Goal: Transaction & Acquisition: Purchase product/service

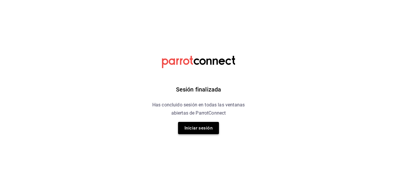
click at [183, 131] on button "Iniciar sesión" at bounding box center [198, 128] width 41 height 12
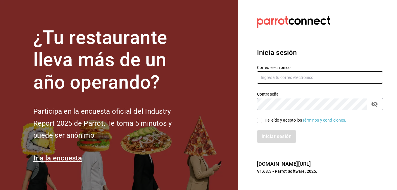
type input "[PERSON_NAME][EMAIL_ADDRESS][PERSON_NAME][DOMAIN_NAME]"
click at [256, 121] on div "He leído y acepto los Términos y condiciones." at bounding box center [316, 116] width 133 height 13
click at [259, 122] on input "He leído y acepto los Términos y condiciones." at bounding box center [259, 120] width 5 height 5
checkbox input "true"
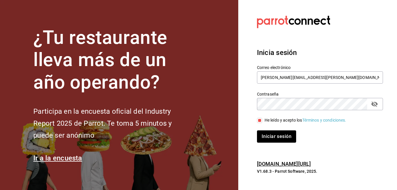
click at [257, 130] on button "Iniciar sesión" at bounding box center [276, 136] width 39 height 12
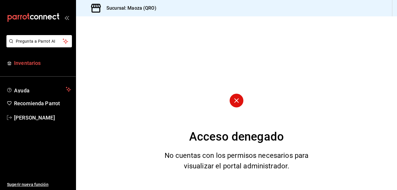
click at [41, 64] on span "Inventarios" at bounding box center [42, 63] width 57 height 8
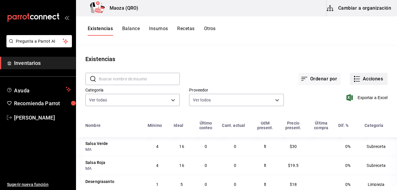
click at [353, 81] on icon "button" at bounding box center [356, 78] width 7 height 7
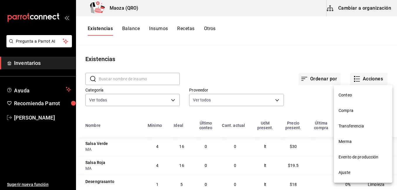
click at [344, 105] on li "Compra" at bounding box center [363, 110] width 58 height 15
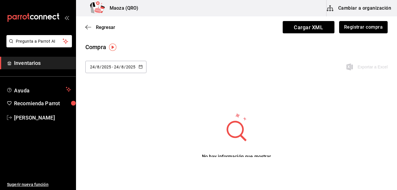
click at [360, 26] on button "Registrar compra" at bounding box center [363, 27] width 48 height 12
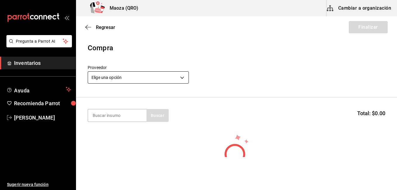
click at [101, 80] on body "Pregunta a Parrot AI Inventarios Ayuda Recomienda Parrot Erick Ugarte Muñoz Sug…" at bounding box center [198, 78] width 397 height 157
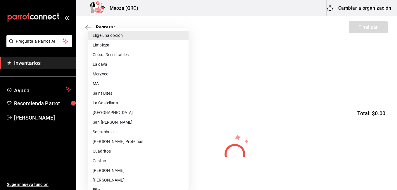
click at [114, 163] on li "Castuo" at bounding box center [138, 161] width 100 height 10
type input "be43a778-29f7-4498-beb0-dbfa70b17e79"
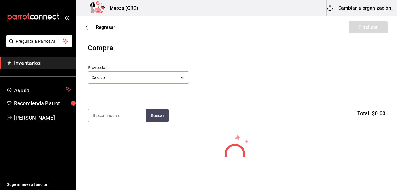
click at [109, 118] on input at bounding box center [117, 115] width 58 height 12
type input "j"
type input "serrano"
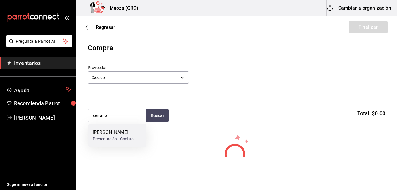
click at [120, 137] on div "Presentación - Castuo" at bounding box center [113, 139] width 41 height 6
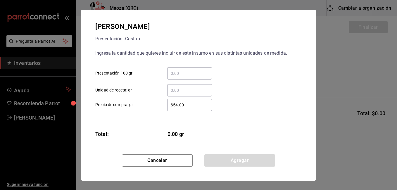
click at [179, 78] on div "​" at bounding box center [189, 73] width 45 height 12
click at [179, 77] on input "​ Presentación 100 gr" at bounding box center [189, 73] width 45 height 7
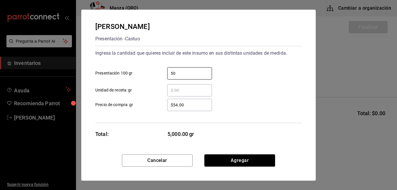
type input "5"
type input "$56"
click button "Agregar" at bounding box center [239, 160] width 71 height 12
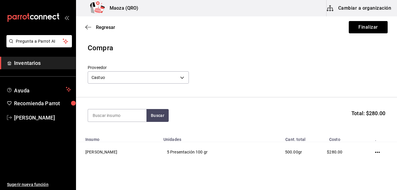
click at [376, 20] on div "Regresar Finalizar" at bounding box center [236, 27] width 321 height 22
click at [376, 32] on button "Finalizar" at bounding box center [367, 27] width 39 height 12
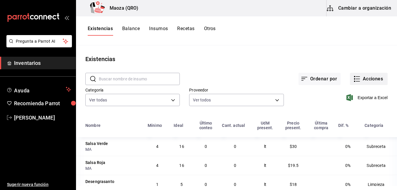
click at [366, 83] on button "Acciones" at bounding box center [369, 79] width 38 height 12
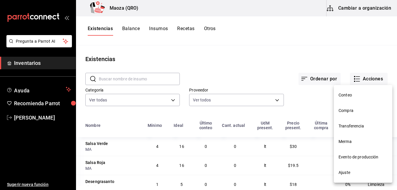
click at [359, 113] on span "Compra" at bounding box center [362, 110] width 49 height 6
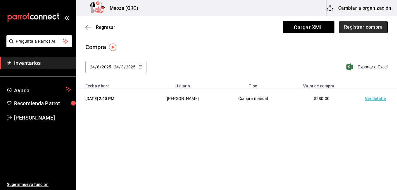
click at [372, 29] on button "Registrar compra" at bounding box center [363, 27] width 48 height 12
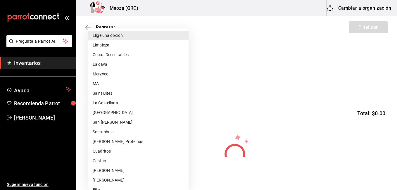
click at [179, 78] on body "Pregunta a Parrot AI Inventarios Ayuda Recomienda Parrot Erick Ugarte Muñoz Sug…" at bounding box center [198, 78] width 397 height 157
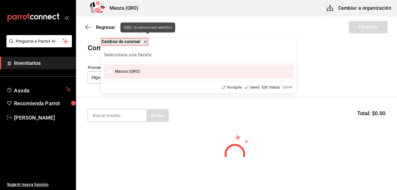
click at [146, 41] on icon "remove-block-cambiar-de sucursal" at bounding box center [145, 42] width 2 height 2
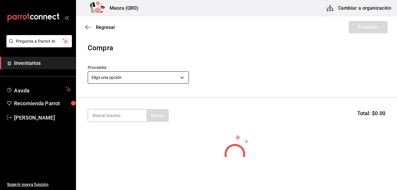
click at [167, 73] on body "Pregunta a Parrot AI Inventarios Ayuda Recomienda Parrot Erick Ugarte Muñoz Sug…" at bounding box center [198, 78] width 397 height 157
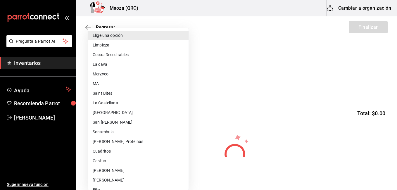
scroll to position [274, 0]
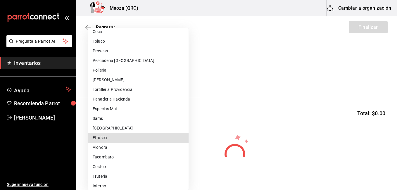
type input "256ce351-0a5a-41a0-82e0-02b8a60ad581"
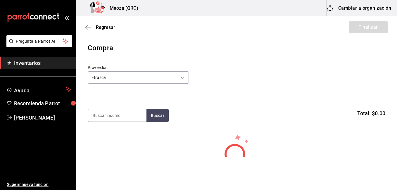
click at [123, 118] on input at bounding box center [117, 115] width 58 height 12
type input "c"
type input "caramel"
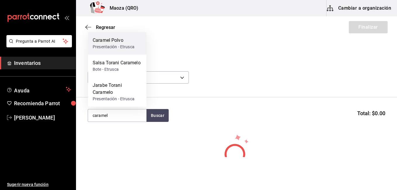
click at [134, 49] on div "Presentación - Etrusca" at bounding box center [114, 47] width 42 height 6
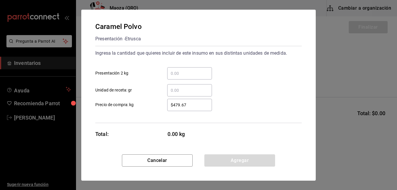
click at [177, 75] on input "​ Presentación 2 kg" at bounding box center [189, 73] width 45 height 7
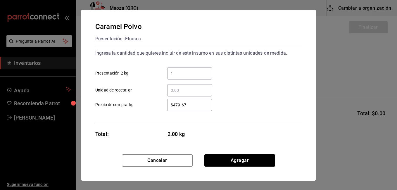
type input "1"
type input "$516.70"
click button "Agregar" at bounding box center [239, 160] width 71 height 12
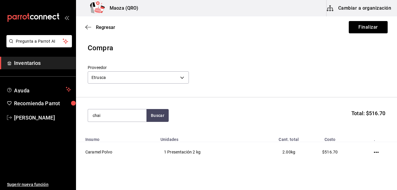
type input "chai"
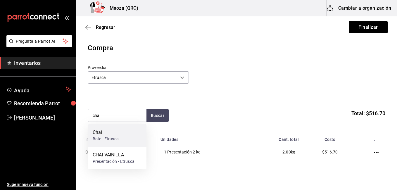
click at [92, 133] on div "Chai Bote - Etrusca" at bounding box center [117, 135] width 58 height 22
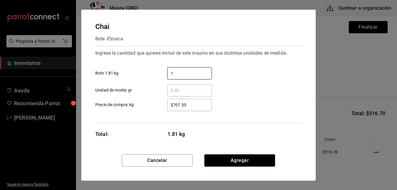
type input "1"
type input "$846.46"
click button "Agregar" at bounding box center [239, 160] width 71 height 12
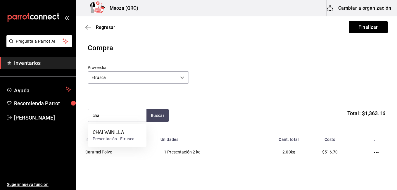
type input "chai"
click at [92, 133] on div "CHAI VAINILLA Presentación - Etrusca" at bounding box center [117, 135] width 58 height 22
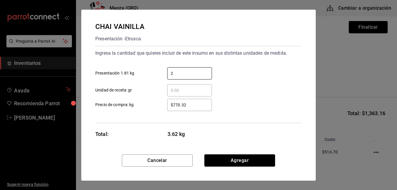
type input "2"
type input "$846.46"
click button "Agregar" at bounding box center [239, 160] width 71 height 12
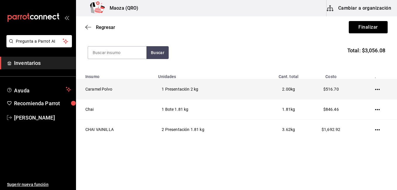
scroll to position [64, 0]
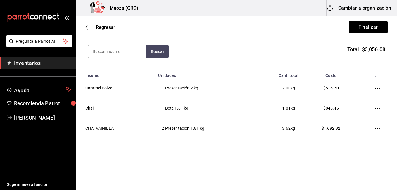
click at [101, 51] on input at bounding box center [117, 51] width 58 height 12
type input "don gus"
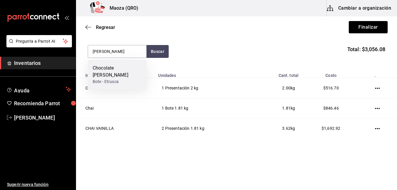
click at [110, 62] on div "Chocolate Don Gustavo Bote - Etrusca" at bounding box center [117, 74] width 58 height 29
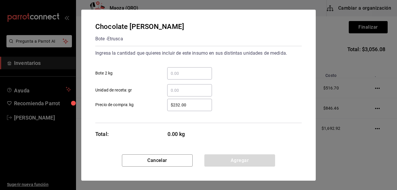
click at [183, 74] on input "​ Bote 2 kg" at bounding box center [189, 73] width 45 height 7
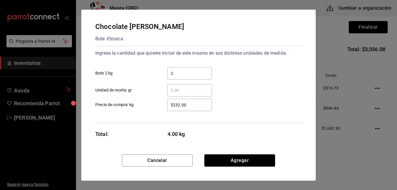
type input "2"
type input "$534.26"
click button "Agregar" at bounding box center [239, 160] width 71 height 12
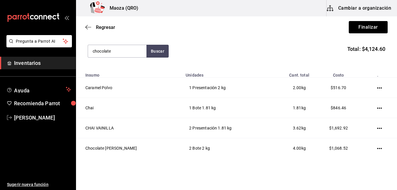
type input "chocolate"
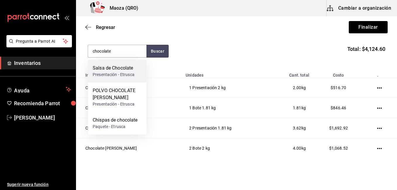
click at [122, 67] on div "Salsa de Chocolate" at bounding box center [114, 68] width 42 height 7
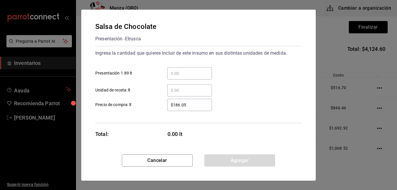
click at [176, 77] on input "​ Presentación 1.89 lt" at bounding box center [189, 73] width 45 height 7
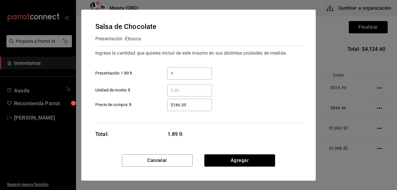
type input "1"
type input "$470.54"
click button "Agregar" at bounding box center [239, 160] width 71 height 12
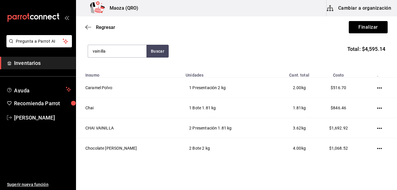
type input "vainilla"
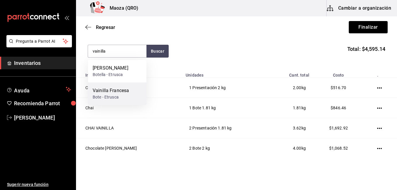
click at [118, 102] on div "Vainilla Francesa Bote - Etrusca" at bounding box center [117, 93] width 58 height 22
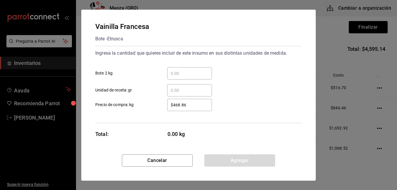
click at [192, 78] on div "​" at bounding box center [189, 73] width 45 height 12
click at [192, 77] on input "​ Bote 2 kg" at bounding box center [189, 73] width 45 height 7
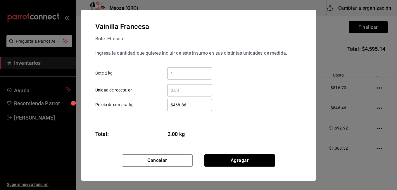
type input "1"
type input "$565.70"
click button "Agregar" at bounding box center [239, 160] width 71 height 12
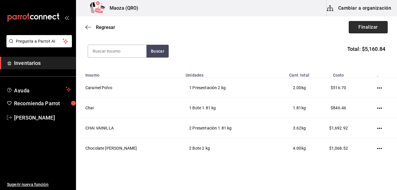
click at [375, 25] on button "Finalizar" at bounding box center [367, 27] width 39 height 12
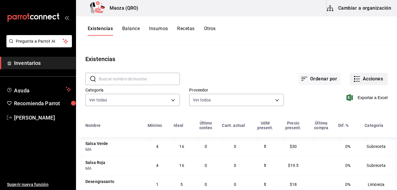
click at [362, 78] on button "Acciones" at bounding box center [369, 79] width 38 height 12
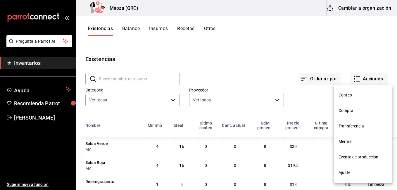
click at [362, 111] on span "Compra" at bounding box center [362, 110] width 49 height 6
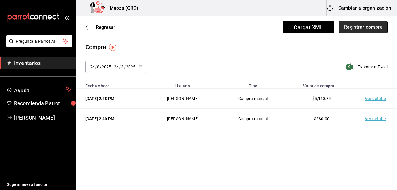
click at [377, 26] on button "Registrar compra" at bounding box center [363, 27] width 48 height 12
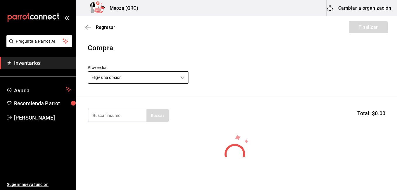
click at [122, 75] on body "Pregunta a Parrot AI Inventarios Ayuda Recomienda Parrot Erick Ugarte Muñoz Sug…" at bounding box center [198, 78] width 397 height 157
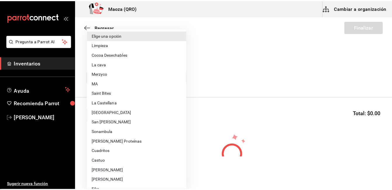
scroll to position [274, 0]
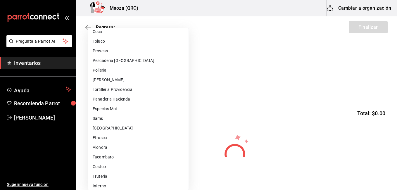
click at [110, 138] on li "Etrusca" at bounding box center [138, 138] width 100 height 10
type input "256ce351-0a5a-41a0-82e0-02b8a60ad581"
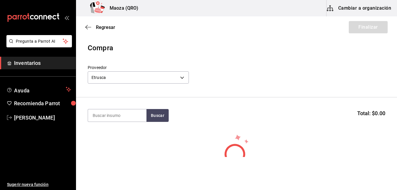
click at [111, 115] on input at bounding box center [117, 115] width 58 height 12
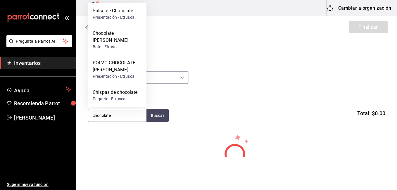
click at [122, 114] on input "chocolate" at bounding box center [117, 115] width 58 height 12
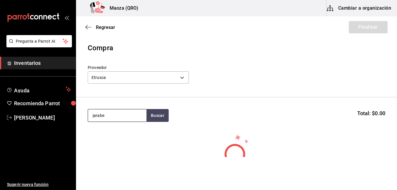
type input "jarabe"
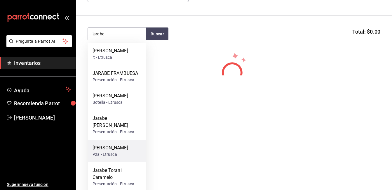
scroll to position [88, 0]
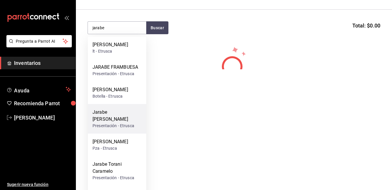
click at [118, 117] on div "Jarabe Moka Blanco Torani" at bounding box center [117, 116] width 49 height 14
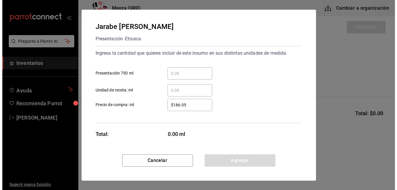
scroll to position [0, 0]
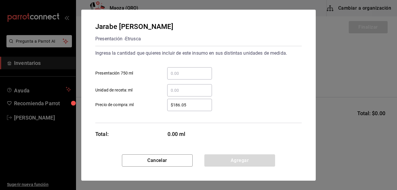
click at [196, 71] on input "​ Presentación 750 ml" at bounding box center [189, 73] width 45 height 7
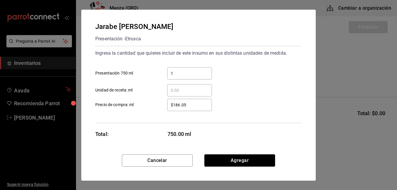
type input "1"
type input "$193.01"
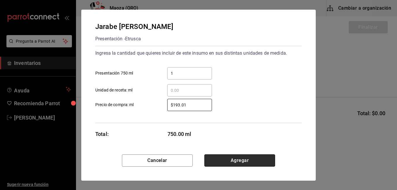
click at [230, 156] on button "Agregar" at bounding box center [239, 160] width 71 height 12
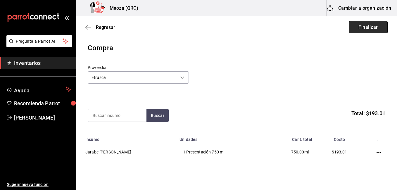
click at [378, 30] on button "Finalizar" at bounding box center [367, 27] width 39 height 12
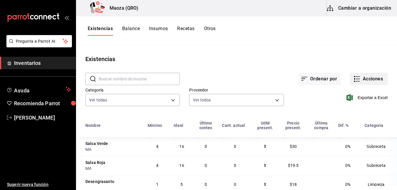
click at [360, 79] on button "Acciones" at bounding box center [369, 79] width 38 height 12
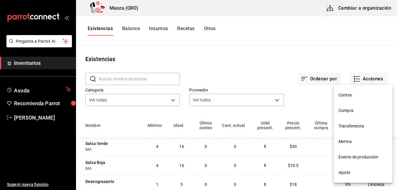
click at [359, 107] on span "Compra" at bounding box center [362, 110] width 49 height 6
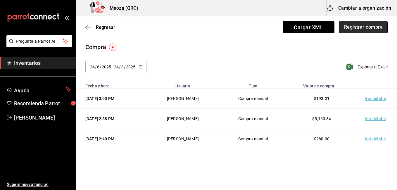
click at [349, 30] on button "Registrar compra" at bounding box center [363, 27] width 48 height 12
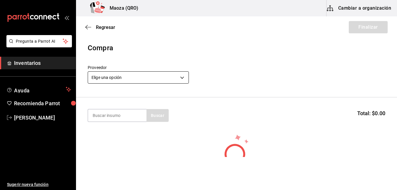
click at [121, 78] on body "Pregunta a Parrot AI Inventarios Ayuda Recomienda Parrot Erick Ugarte Muñoz Sug…" at bounding box center [198, 78] width 397 height 157
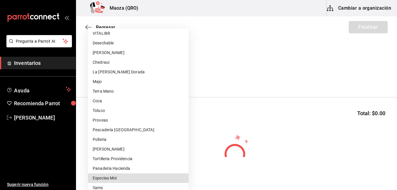
scroll to position [277, 0]
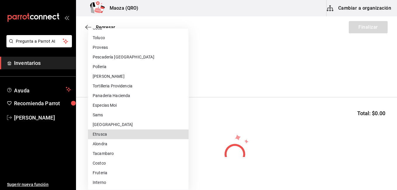
click at [114, 133] on li "Etrusca" at bounding box center [138, 134] width 100 height 10
type input "256ce351-0a5a-41a0-82e0-02b8a60ad581"
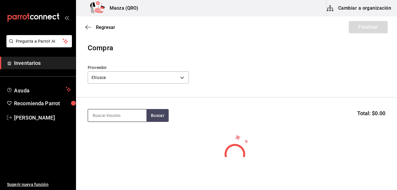
click at [116, 117] on input at bounding box center [117, 115] width 58 height 12
type input "chai"
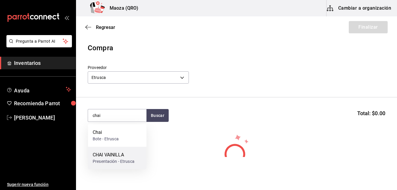
click at [117, 155] on div "CHAI VAINILLA" at bounding box center [114, 154] width 42 height 7
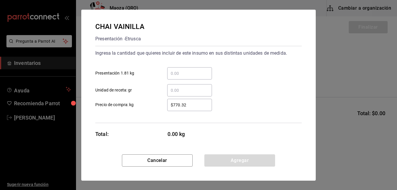
click at [199, 74] on input "​ Presentación 1.81 kg" at bounding box center [189, 73] width 45 height 7
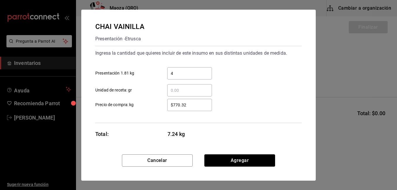
type input "4"
type input "$845.04"
click button "Agregar" at bounding box center [239, 160] width 71 height 12
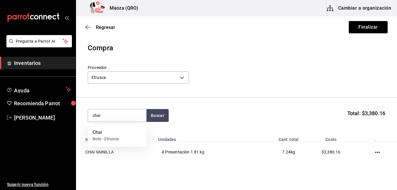
type input "chai"
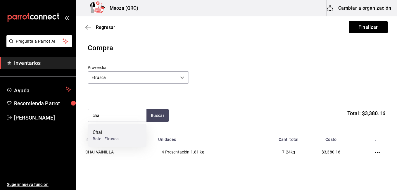
click at [109, 140] on div "Bote - Etrusca" at bounding box center [106, 139] width 26 height 6
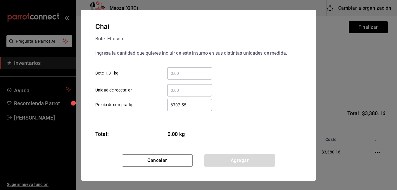
click at [206, 73] on input "​ Bote 1.81 kg" at bounding box center [189, 73] width 45 height 7
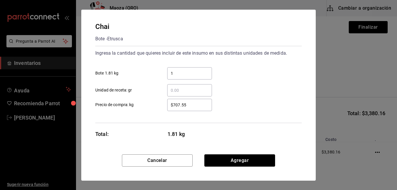
type input "1"
type input "$845.04"
click button "Agregar" at bounding box center [239, 160] width 71 height 12
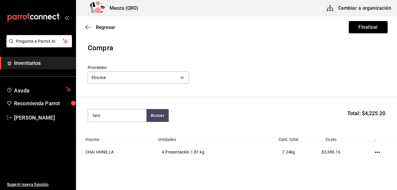
type input "taro"
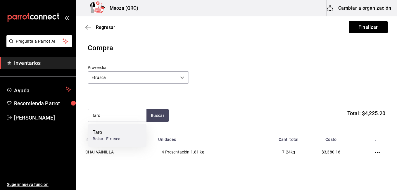
click at [114, 139] on div "Bolsa - Etrusca" at bounding box center [107, 139] width 28 height 6
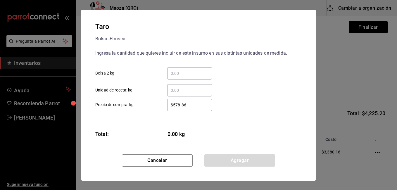
click at [172, 73] on input "​ Bolsa 2 kg" at bounding box center [189, 73] width 45 height 7
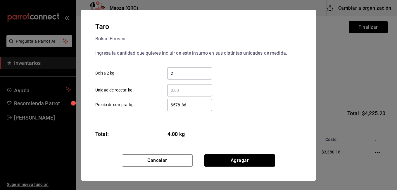
type input "2"
type input "$608.28"
click button "Agregar" at bounding box center [239, 160] width 71 height 12
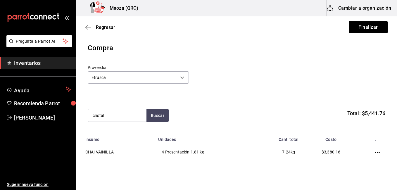
type input "cristal"
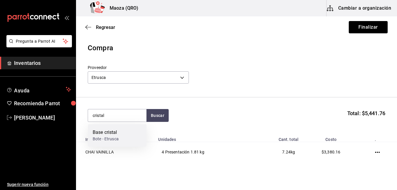
click at [138, 136] on div "Base cristal Bote - Etrusca" at bounding box center [117, 135] width 58 height 22
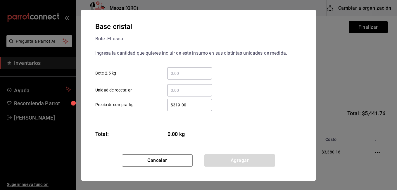
click at [194, 75] on input "​ Bote 2.5 kg" at bounding box center [189, 73] width 45 height 7
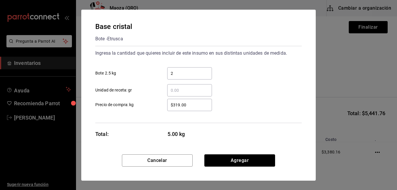
type input "2"
type input "$630.42"
click button "Agregar" at bounding box center [239, 160] width 71 height 12
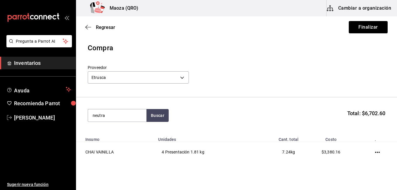
type input "neutra"
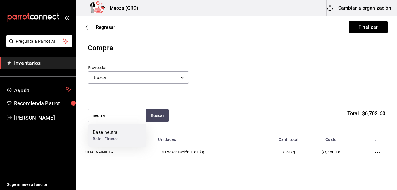
click at [98, 139] on div "Bote - Etrusca" at bounding box center [106, 139] width 26 height 6
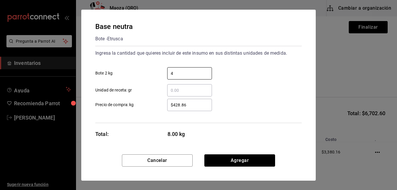
type input "4"
type input "$501.28"
click button "Agregar" at bounding box center [239, 160] width 71 height 12
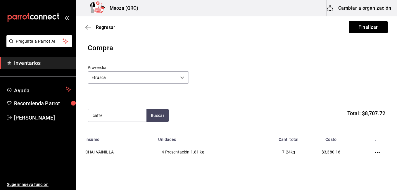
type input "caffe"
click at [98, 139] on div "Presentación - Etrusca" at bounding box center [114, 139] width 42 height 6
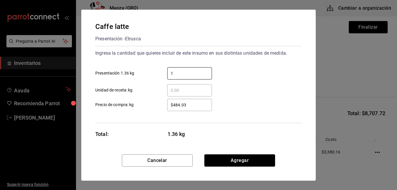
type input "1"
type input "$525.34"
click button "Agregar" at bounding box center [239, 160] width 71 height 12
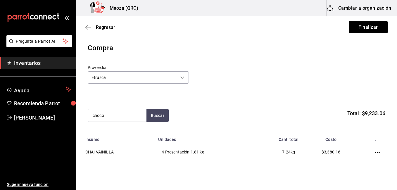
type input "choco"
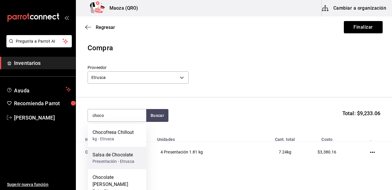
click at [114, 151] on div "Salsa de Chocolate Presentación - Etrusca" at bounding box center [117, 158] width 58 height 22
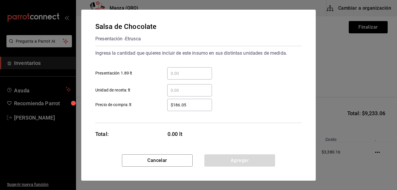
click at [200, 72] on input "​ Presentación 1.89 lt" at bounding box center [189, 73] width 45 height 7
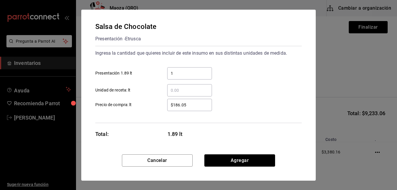
type input "1"
type input "$469.12"
click button "Agregar" at bounding box center [239, 160] width 71 height 12
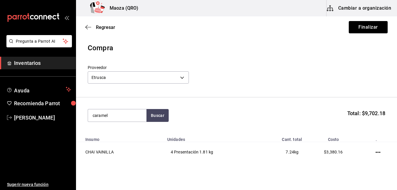
type input "caramel"
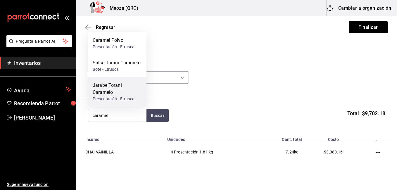
click at [126, 81] on div "Jarabe Torani Caramelo Presentación - Etrusca" at bounding box center [117, 91] width 58 height 29
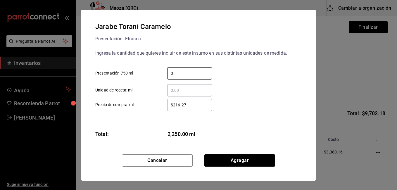
type input "3"
type input "$191.59"
click button "Agregar" at bounding box center [239, 160] width 71 height 12
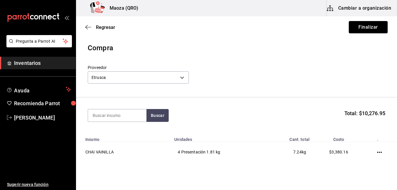
click at [348, 29] on button "Finalizar" at bounding box center [367, 27] width 39 height 12
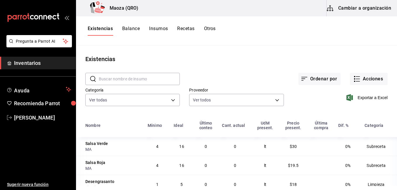
click at [317, 48] on main "Existencias ​ ​ Ordenar por Acciones Categoría Ver todas caca8ec3-5f95-4acb-a67…" at bounding box center [236, 115] width 321 height 140
click at [375, 74] on button "Acciones" at bounding box center [369, 79] width 38 height 12
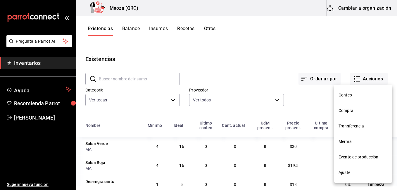
click at [383, 111] on span "Compra" at bounding box center [362, 110] width 49 height 6
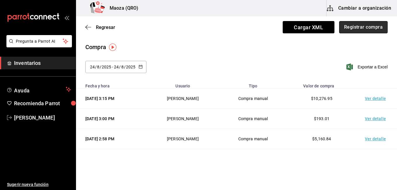
click at [352, 24] on button "Registrar compra" at bounding box center [363, 27] width 48 height 12
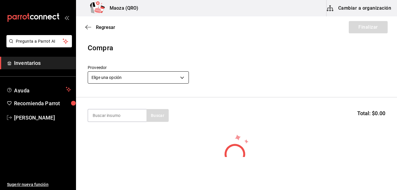
click at [134, 81] on body "Pregunta a Parrot AI Inventarios Ayuda Recomienda Parrot Erick Ugarte Muñoz Sug…" at bounding box center [198, 78] width 397 height 157
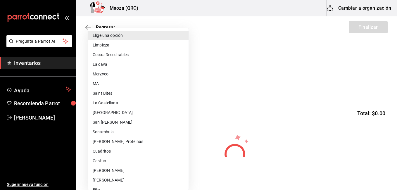
click at [113, 112] on li "ZURICH" at bounding box center [138, 113] width 100 height 10
type input "c49d269c-978e-424e-b604-6197c6803b72"
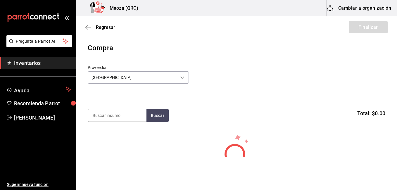
click at [118, 117] on input at bounding box center [117, 115] width 58 height 12
type input "concha"
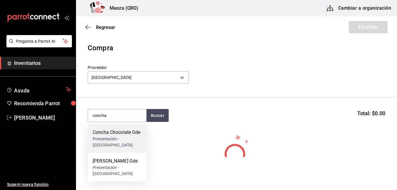
click at [107, 136] on div "Presentación - ZURICH" at bounding box center [117, 142] width 49 height 12
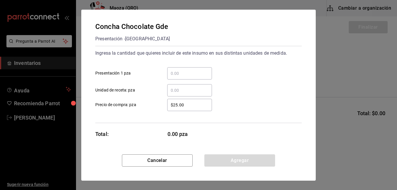
click at [195, 80] on div "​ Unidad de receta: pza" at bounding box center [196, 87] width 211 height 17
click at [196, 77] on div "​" at bounding box center [189, 73] width 45 height 12
click at [196, 77] on input "​ Presentación 1 pza" at bounding box center [189, 73] width 45 height 7
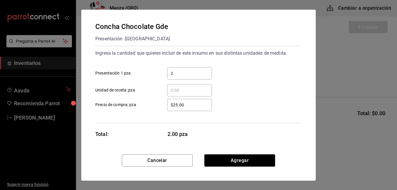
type input "2"
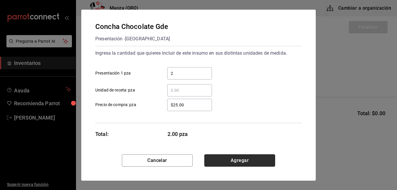
click at [212, 164] on button "Agregar" at bounding box center [239, 160] width 71 height 12
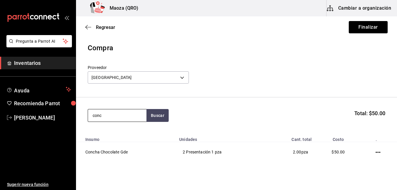
type input "conc"
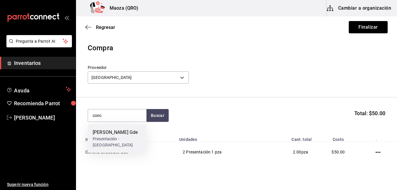
click at [130, 137] on div "Presentación - ZURICH" at bounding box center [117, 142] width 49 height 12
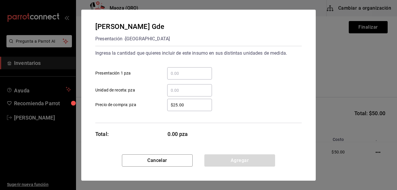
click at [176, 74] on input "​ Presentación 1 pza" at bounding box center [189, 73] width 45 height 7
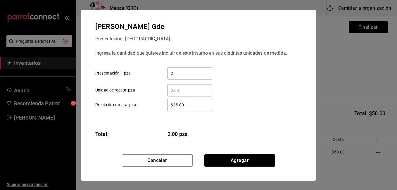
type input "2"
click button "Agregar" at bounding box center [239, 160] width 71 height 12
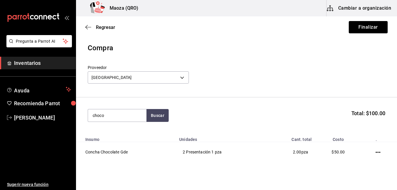
type input "choco"
click at [136, 126] on div "Chocolatin Presentación - ZURICH" at bounding box center [117, 138] width 58 height 29
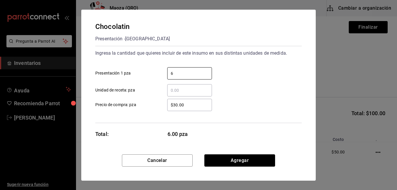
type input "6"
click button "Agregar" at bounding box center [239, 160] width 71 height 12
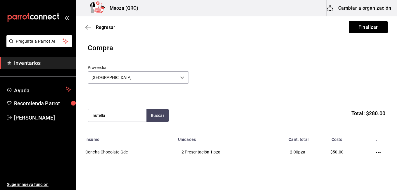
type input "nutella"
click at [136, 126] on div "Croissant Nutella Presentación - ZURICH" at bounding box center [117, 138] width 58 height 29
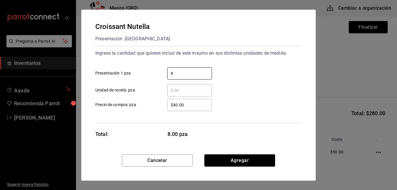
type input "8"
click button "Agregar" at bounding box center [239, 160] width 71 height 12
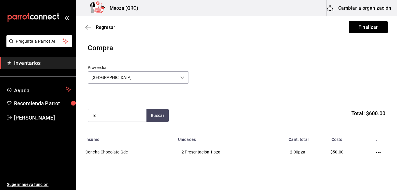
type input "rol"
click at [136, 126] on div "Rol de Canela Presentación - ZURICH" at bounding box center [117, 138] width 58 height 29
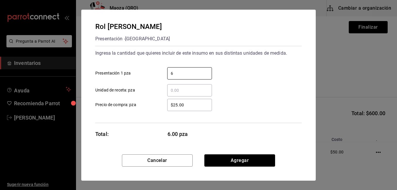
type input "6"
click button "Agregar" at bounding box center [239, 160] width 71 height 12
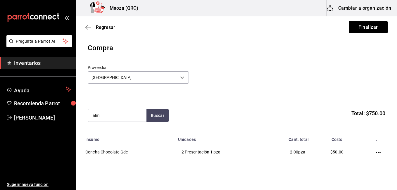
type input "alm"
click at [136, 126] on div "Croissant Almendra Presentación - ZURICH" at bounding box center [117, 138] width 58 height 29
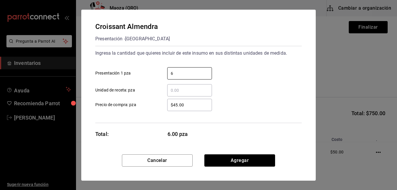
type input "6"
click button "Agregar" at bounding box center [239, 160] width 71 height 12
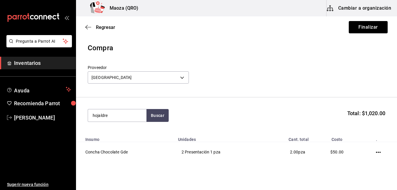
type input "hojaldre"
click at [136, 126] on div "Croissant Hojaldre Presentación - ZURICH" at bounding box center [117, 138] width 58 height 29
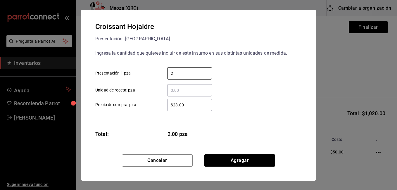
type input "2"
click button "Agregar" at bounding box center [239, 160] width 71 height 12
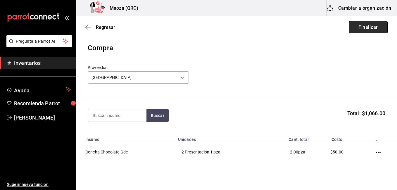
click at [379, 27] on button "Finalizar" at bounding box center [367, 27] width 39 height 12
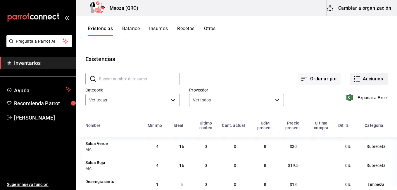
click at [372, 84] on button "Acciones" at bounding box center [369, 79] width 38 height 12
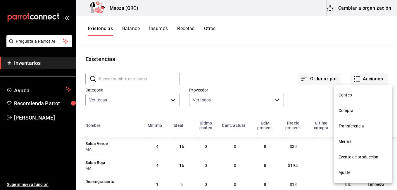
click at [356, 110] on span "Compra" at bounding box center [362, 110] width 49 height 6
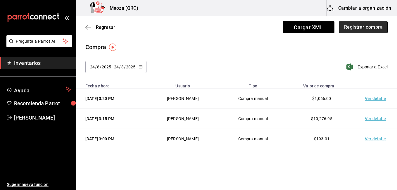
click at [350, 31] on button "Registrar compra" at bounding box center [363, 27] width 48 height 12
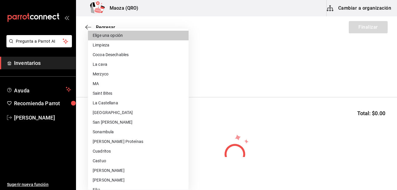
click at [170, 82] on body "Pregunta a Parrot AI Inventarios Ayuda Recomienda Parrot Erick Ugarte Muñoz Sug…" at bounding box center [198, 78] width 397 height 157
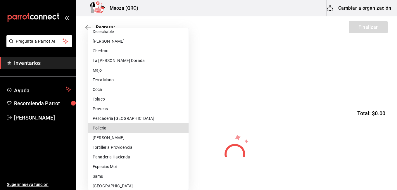
type input "e3b4c3aa-c845-4d0d-b595-e8453d4e6600"
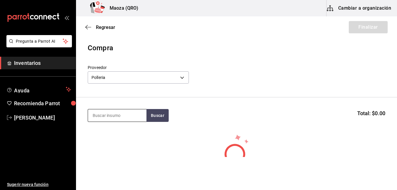
click at [131, 111] on input at bounding box center [117, 115] width 58 height 12
type input "pollo"
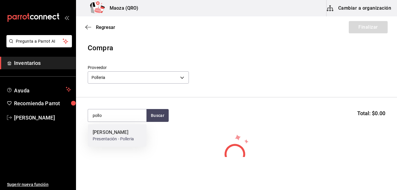
click at [126, 131] on div "Milanesa Pollo" at bounding box center [113, 132] width 41 height 7
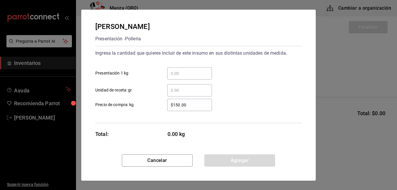
click at [191, 75] on input "​ Presentación 1 kg" at bounding box center [189, 73] width 45 height 7
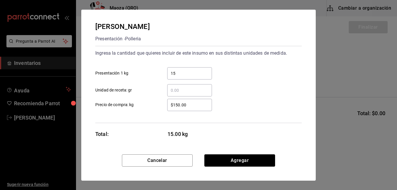
type input "15"
click button "Agregar" at bounding box center [239, 160] width 71 height 12
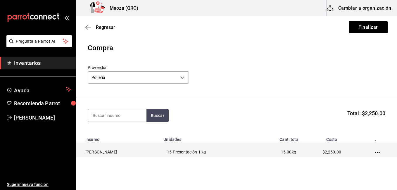
click at [375, 152] on icon "button" at bounding box center [377, 152] width 5 height 1
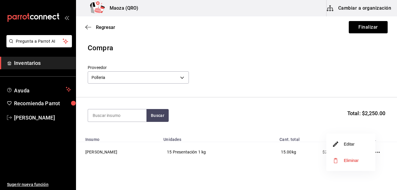
click at [358, 143] on li "Editar" at bounding box center [350, 144] width 49 height 16
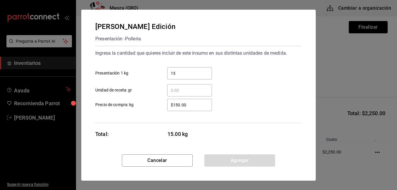
click at [189, 106] on input "$150.00" at bounding box center [189, 104] width 45 height 7
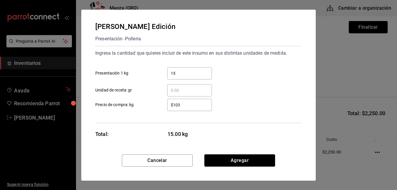
type input "$103"
click button "Agregar" at bounding box center [239, 160] width 71 height 12
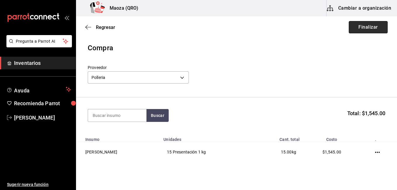
click at [373, 27] on button "Finalizar" at bounding box center [367, 27] width 39 height 12
